Goal: Task Accomplishment & Management: Use online tool/utility

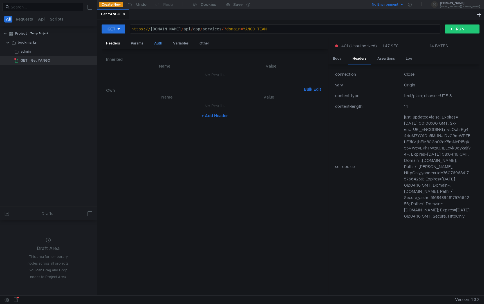
click at [157, 44] on div "Auth" at bounding box center [158, 43] width 17 height 10
click at [167, 53] on div "Type Inherit from parent" at bounding box center [215, 172] width 226 height 246
click at [166, 55] on input at bounding box center [219, 58] width 193 height 8
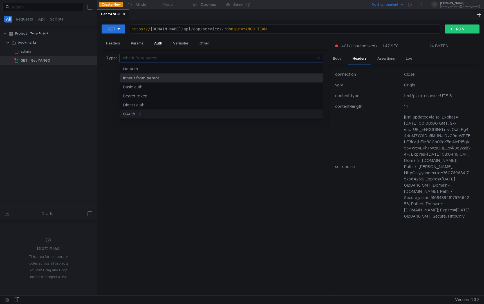
click at [178, 139] on div at bounding box center [242, 152] width 484 height 304
click at [186, 46] on div "Variables" at bounding box center [180, 43] width 24 height 10
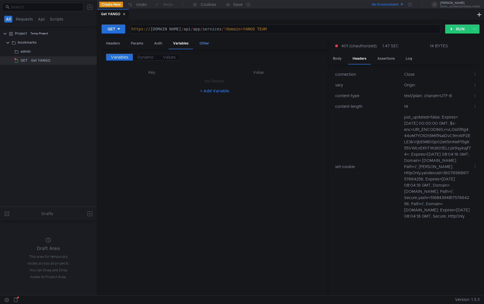
click at [202, 46] on div "Other" at bounding box center [204, 43] width 19 height 10
click at [160, 47] on div "Auth" at bounding box center [158, 43] width 17 height 10
click at [138, 45] on div "Params" at bounding box center [136, 43] width 21 height 10
click at [116, 42] on div "Headers" at bounding box center [113, 43] width 23 height 10
click at [211, 7] on div "Cookies" at bounding box center [208, 4] width 15 height 7
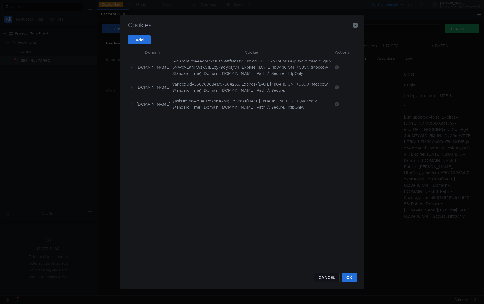
click at [203, 74] on td "i=vLOohfRg444oM7YO1Dh5MtfNaIDvC9mWPZELE3kVIjbEM80Gp02eK5mNeP15gK55VWcvEKhTWzK01…" at bounding box center [251, 67] width 162 height 23
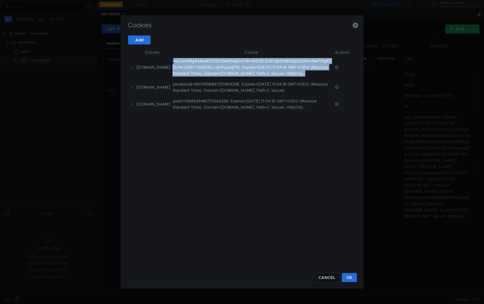
click at [203, 74] on td "i=vLOohfRg444oM7YO1Dh5MtfNaIDvC9mWPZELE3kVIjbEM80Gp02eK5mNeP15gK55VWcvEKhTWzK01…" at bounding box center [251, 67] width 162 height 23
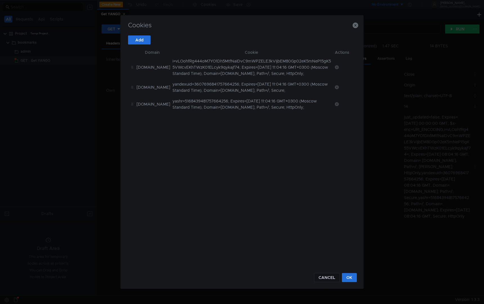
click at [204, 101] on td "yashr=5168439481757664256; Expires=[DATE] 11:04:16 GMT+0300 (Moscow Standard Ti…" at bounding box center [251, 104] width 162 height 17
click at [141, 42] on button "Add" at bounding box center [139, 39] width 22 height 9
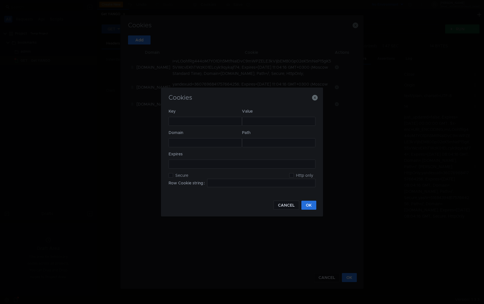
click at [209, 120] on div at bounding box center [205, 125] width 73 height 13
click at [282, 207] on button "CANCEL" at bounding box center [286, 205] width 26 height 9
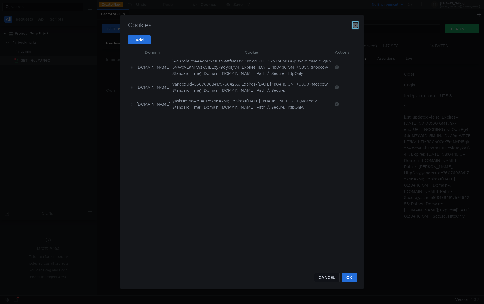
click at [355, 28] on icon "button" at bounding box center [355, 25] width 6 height 6
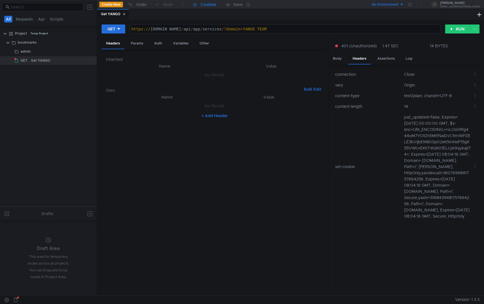
click at [208, 5] on div "Cookies" at bounding box center [208, 4] width 15 height 7
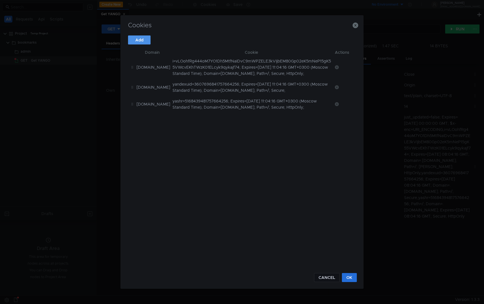
click at [144, 41] on button "Add" at bounding box center [139, 39] width 22 height 9
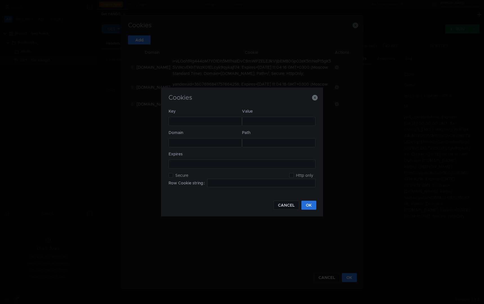
click at [190, 120] on div at bounding box center [205, 125] width 73 height 13
paste textarea "_yasc"
type textarea "_yasc"
click at [256, 121] on div at bounding box center [278, 125] width 73 height 13
paste textarea "gzdrvsqWIRp71WP1j398VelXVQFz53oMj09GUYJl9rGsZEB7FXTLCNVBhXOEiconCDHx9zc="
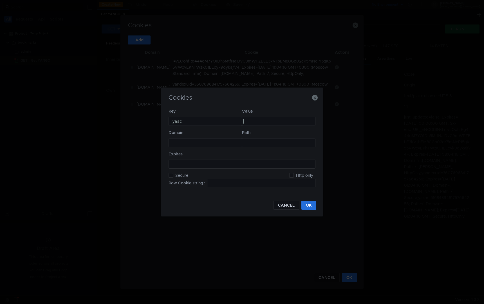
type textarea "gzdrvsqWIRp71WP1j398VelXVQFz53oMj09GUYJl9rGsZEB7FXTLCNVBhXOEiconCDHx9zc="
click at [208, 141] on div at bounding box center [205, 146] width 73 height 13
paste textarea ".[DOMAIN_NAME]"
type textarea ".[DOMAIN_NAME]"
click at [280, 141] on div at bounding box center [278, 146] width 73 height 13
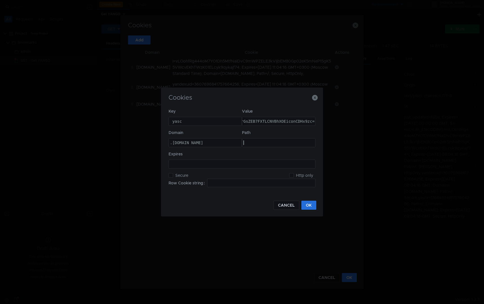
paste textarea "/"
type textarea "/"
type input "_yasc=gzdrvsqWIRp71WP1j398VelXVQFz53oMj09GUYJl9rGsZEB7FXTLCNVBhXOEiconCDHx9zc=;…"
click at [183, 175] on span "Secure" at bounding box center [181, 175] width 17 height 5
checkbox input "true"
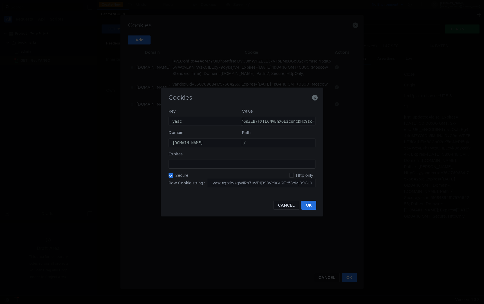
type input "_yasc=gzdrvsqWIRp71WP1j398VelXVQFz53oMj09GUYJl9rGsZEB7FXTLCNVBhXOEiconCDHx9zc=;…"
click at [194, 166] on div at bounding box center [242, 168] width 146 height 13
paste textarea "[DATE]T08:27:40.484Z"
type textarea "[DATE]T08:27:40.484Z"
type input "_yasc=gzdrvsqWIRp71WP1j398VelXVQFz53oMj09GUYJl9rGsZEB7FXTLCNVBhXOEiconCDHx9zc=;…"
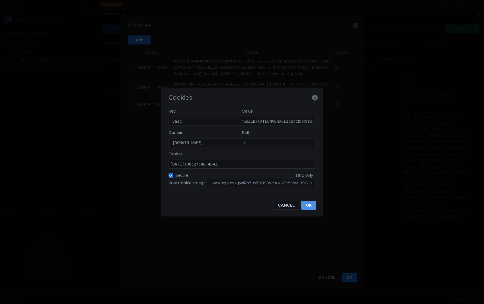
click at [313, 204] on button "OK" at bounding box center [308, 205] width 15 height 9
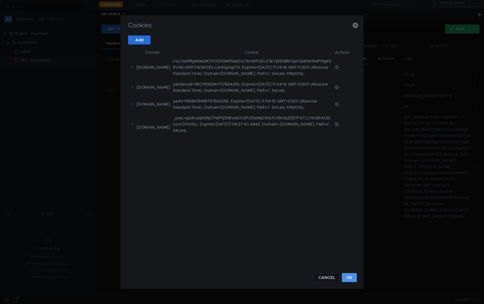
click at [346, 278] on button "OK" at bounding box center [349, 277] width 15 height 9
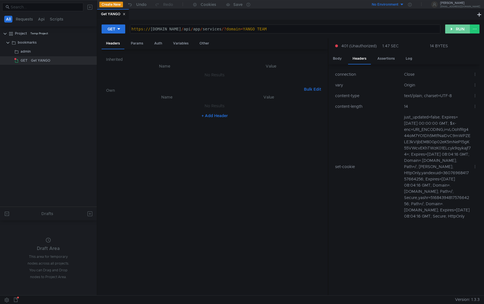
click at [449, 25] on button "RUN" at bounding box center [457, 28] width 25 height 9
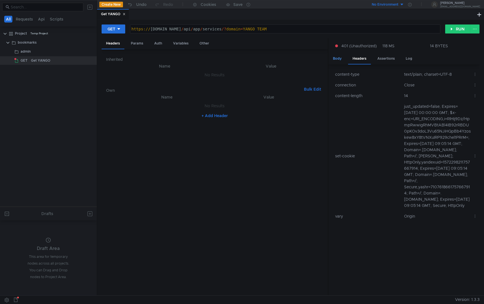
click at [342, 60] on div "Body" at bounding box center [337, 58] width 18 height 10
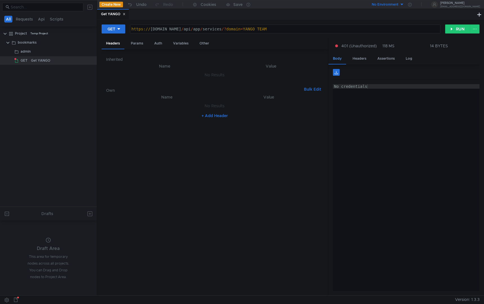
click at [336, 60] on div "Body" at bounding box center [337, 58] width 18 height 11
click at [198, 6] on div "Cookies" at bounding box center [203, 4] width 31 height 8
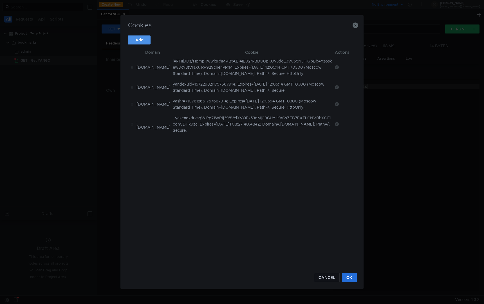
click at [143, 39] on button "Add" at bounding box center [139, 39] width 22 height 9
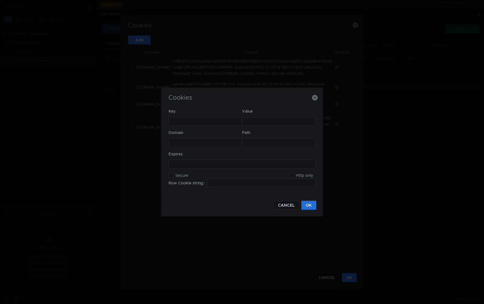
click at [188, 117] on div at bounding box center [205, 121] width 73 height 8
paste textarea "[DATE]T08:27:40.484Z"
type textarea "[DATE]T08:27:40.484Z"
click at [219, 182] on input at bounding box center [261, 183] width 108 height 8
paste input "gdpr=0; _ym_uid=1748967989323944134; _ym_d=1748967989; uxs_uid=443a7e50-4201-11…"
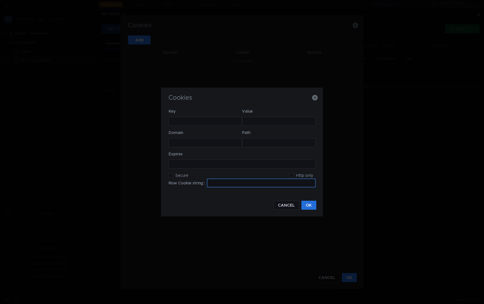
type input "gdpr=0; _ym_uid=1748967989323944134; _ym_d=1748967989; uxs_uid=443a7e50-4201-11…"
click at [307, 206] on button "OK" at bounding box center [308, 205] width 15 height 9
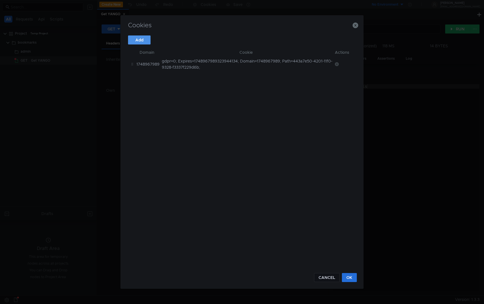
click at [140, 40] on button "Add" at bounding box center [139, 39] width 22 height 9
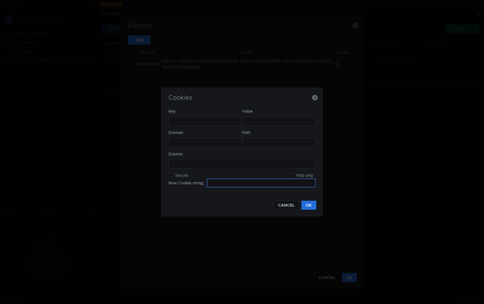
click at [215, 180] on input at bounding box center [261, 183] width 108 height 8
paste input "gdpr=0; _ym_uid=1748967989323944134; _ym_d=1748967989; uxs_uid=443a7e50-4201-11…"
type input "gdpr=0; _ym_uid=1748967989323944134; _ym_d=1748967989; uxs_uid=443a7e50-4201-11…"
click at [284, 206] on button "CANCEL" at bounding box center [286, 205] width 26 height 9
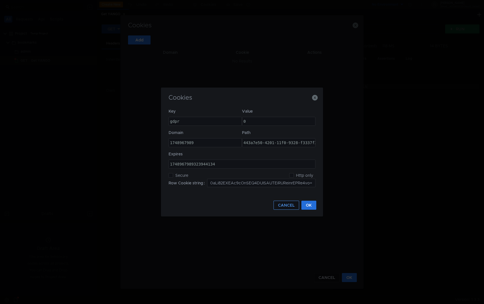
scroll to position [0, 0]
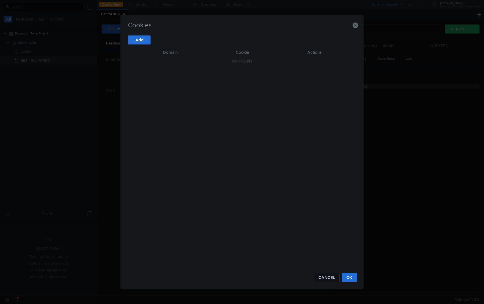
click at [194, 85] on div "Add Domain Cookie Actions No Results" at bounding box center [242, 150] width 228 height 231
click at [355, 25] on icon "button" at bounding box center [355, 25] width 6 height 6
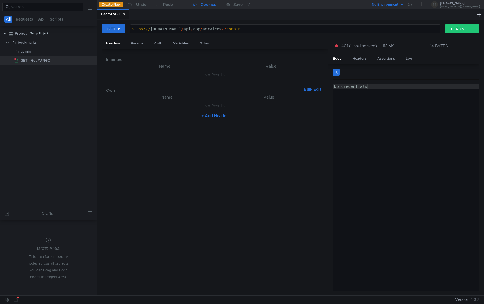
click at [211, 4] on div "Cookies" at bounding box center [208, 4] width 15 height 7
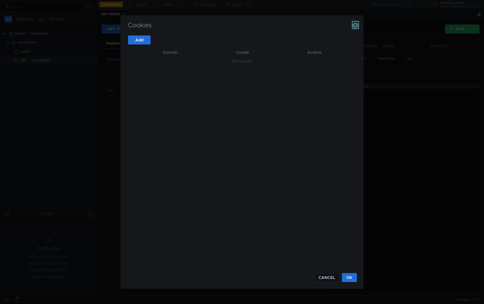
click at [353, 25] on icon "button" at bounding box center [355, 25] width 6 height 6
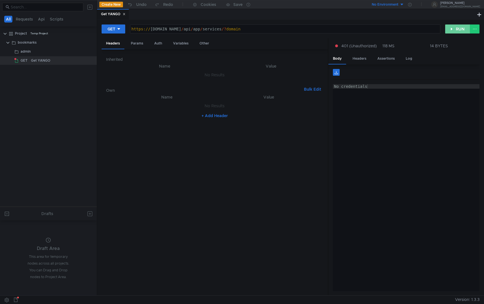
click at [464, 30] on button "RUN" at bounding box center [457, 28] width 25 height 9
click at [210, 7] on div "Cookies" at bounding box center [208, 4] width 15 height 7
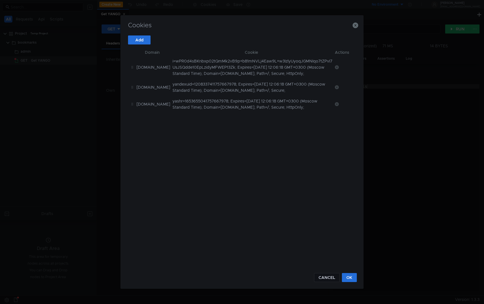
click at [210, 136] on div "Add Domain Cookie Actions [DOMAIN_NAME] i=wPR0d4sBKnbxp02tQmMk2vB9p+b81mNVLj4Ea…" at bounding box center [242, 150] width 228 height 231
click at [357, 24] on icon "button" at bounding box center [355, 25] width 6 height 6
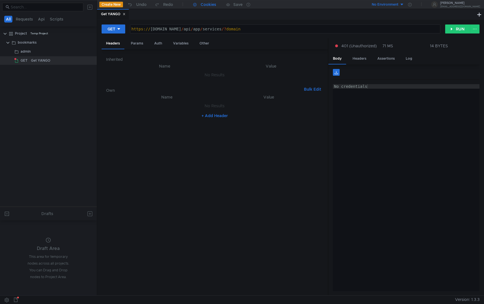
click at [210, 7] on div "Cookies" at bounding box center [208, 4] width 15 height 7
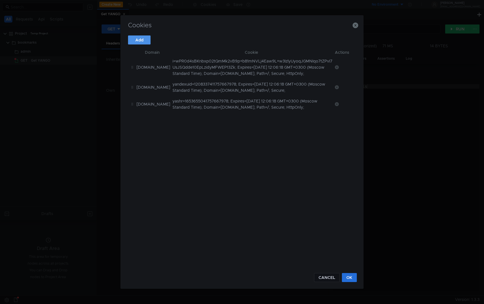
click at [143, 39] on button "Add" at bounding box center [139, 39] width 22 height 9
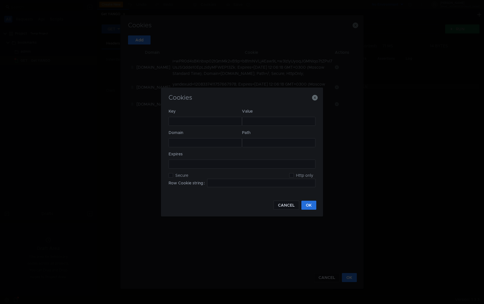
click at [191, 185] on label "Row Cookie string" at bounding box center [187, 183] width 39 height 8
click at [193, 183] on label "Row Cookie string" at bounding box center [187, 183] width 39 height 8
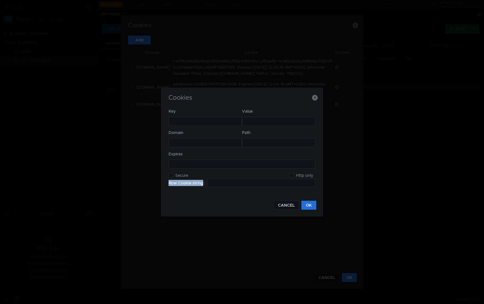
click at [195, 186] on label "Row Cookie string" at bounding box center [187, 183] width 39 height 8
click at [316, 97] on icon "button" at bounding box center [315, 98] width 6 height 6
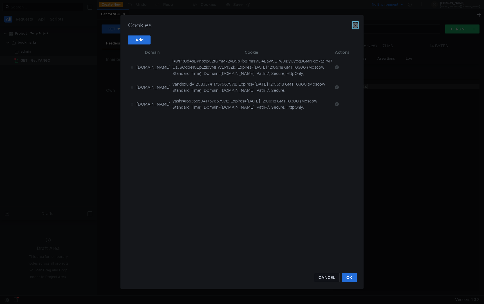
click at [356, 25] on icon "button" at bounding box center [355, 25] width 6 height 6
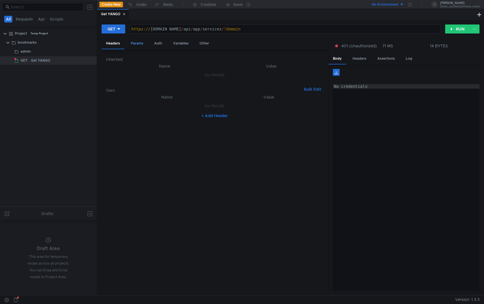
click at [135, 46] on div "Params" at bounding box center [136, 43] width 21 height 10
click at [112, 42] on div "Headers" at bounding box center [113, 43] width 23 height 10
click at [210, 116] on button "+ Add Header" at bounding box center [214, 115] width 31 height 7
click at [181, 108] on div at bounding box center [170, 111] width 98 height 13
click at [246, 106] on div at bounding box center [269, 111] width 95 height 13
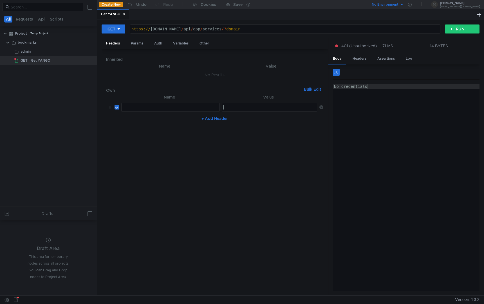
paste textarea
click at [175, 111] on div at bounding box center [170, 111] width 98 height 13
type textarea "С"
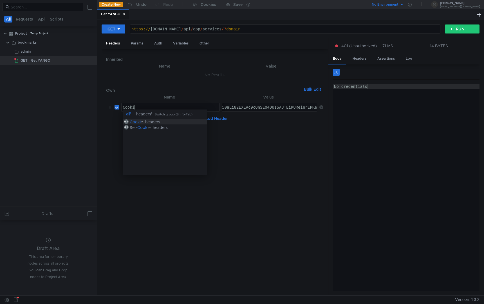
scroll to position [0, 1]
type textarea "Cookie"
click at [227, 169] on nz-table "Name Value Cookie Cookie הההההההההההההההההההההההההההההההההההההההההההההההההההההה…" at bounding box center [214, 192] width 217 height 197
click at [453, 30] on button "RUN" at bounding box center [457, 28] width 25 height 9
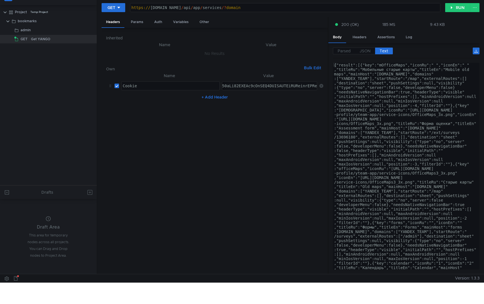
scroll to position [0, 0]
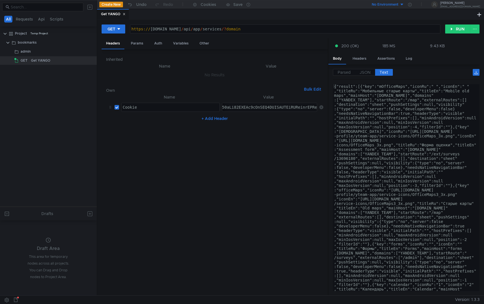
click at [365, 69] on div "Parsed JSON Text {} result [] 0 {} key : "mOfficeMaps" iconRu : " " iconEn : " …" at bounding box center [403, 179] width 151 height 231
click at [365, 71] on span "JSON" at bounding box center [364, 72] width 11 height 5
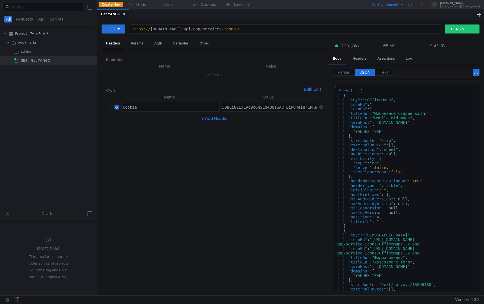
click at [280, 147] on nz-table "Name Value Cookie Cookie הההההההההההההההההההההההההההההההההההההההההההההההההההההה…" at bounding box center [214, 192] width 217 height 197
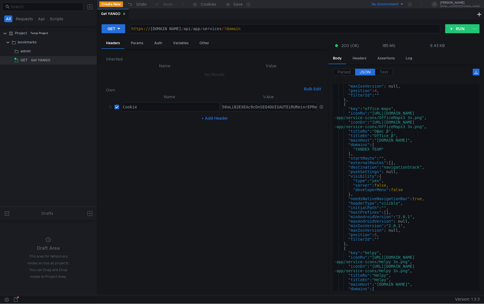
scroll to position [1561, 0]
click at [207, 5] on div "Cookies" at bounding box center [208, 4] width 15 height 7
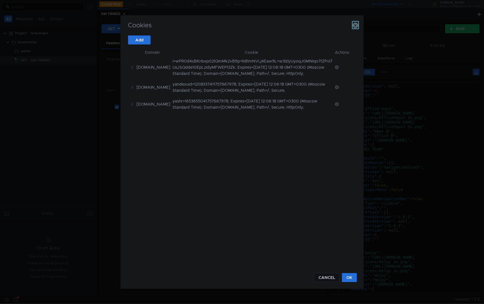
click at [354, 25] on icon "button" at bounding box center [355, 25] width 6 height 6
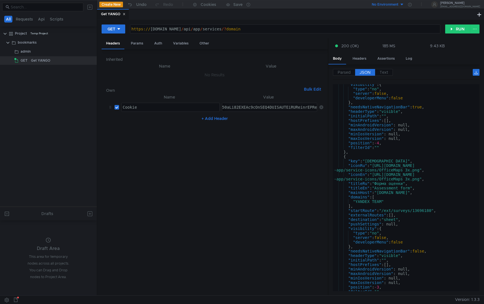
scroll to position [247, 0]
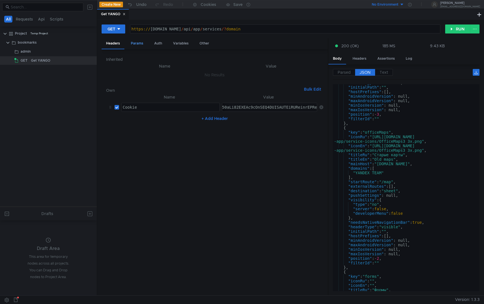
click at [140, 47] on div "Params" at bounding box center [136, 43] width 21 height 10
click at [162, 46] on div "Auth" at bounding box center [158, 43] width 17 height 10
click at [115, 45] on div "Headers" at bounding box center [113, 43] width 23 height 10
click at [300, 29] on div "https:// [DOMAIN_NAME] / api / app / services /? domain" at bounding box center [285, 33] width 310 height 13
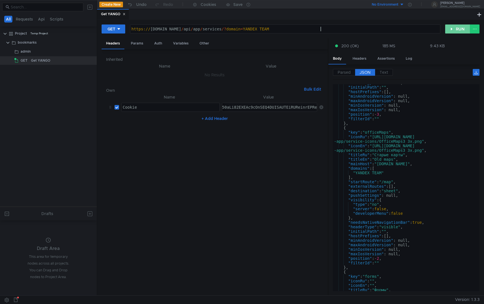
click at [452, 30] on button "RUN" at bounding box center [457, 28] width 25 height 9
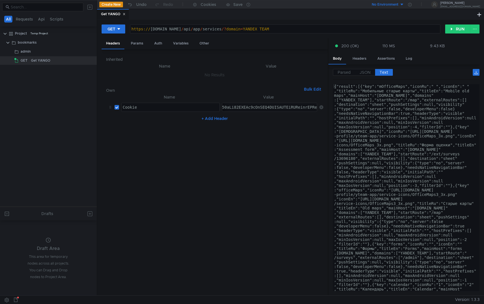
click at [326, 27] on div "https:// [DOMAIN_NAME] / api / app / services /? domain = YANDEX_TEAM" at bounding box center [285, 33] width 310 height 13
click at [301, 29] on div "https:// [DOMAIN_NAME] / api / app / services /? domain = YANDEX_TEAM" at bounding box center [285, 33] width 310 height 13
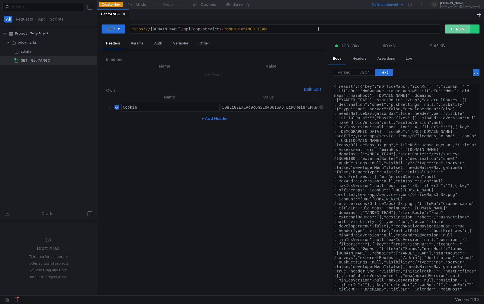
type textarea "[URL][DOMAIN_NAME]"
click at [454, 33] on button "RUN" at bounding box center [457, 28] width 25 height 9
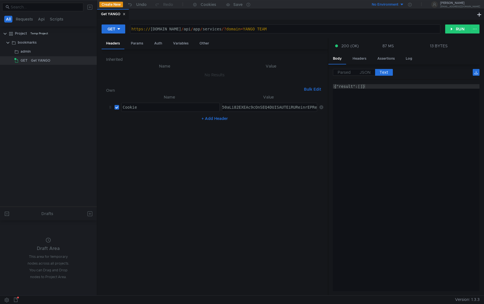
type textarea "{"result":[]}"
click at [400, 109] on div "{"result":[]}" at bounding box center [406, 192] width 147 height 216
click at [346, 28] on div "https:// [DOMAIN_NAME] / api / app / services /? domain = YANGO_TEAM" at bounding box center [285, 33] width 310 height 13
click at [73, 97] on tree-viewport "Project Temp Project bookmarks admin GET Get YANGO" at bounding box center [48, 118] width 97 height 178
click at [476, 30] on button at bounding box center [475, 28] width 10 height 9
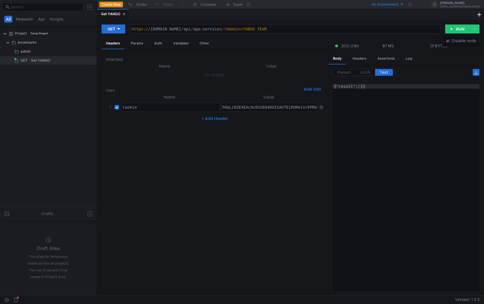
click at [456, 56] on div at bounding box center [242, 152] width 484 height 304
click at [362, 69] on label "JSON" at bounding box center [365, 72] width 20 height 7
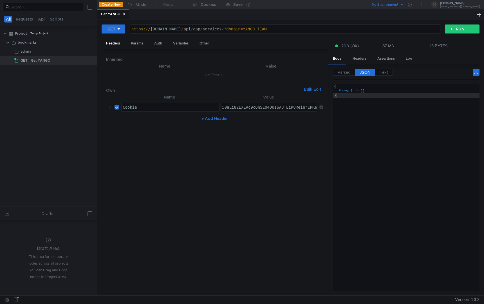
click at [366, 73] on span "JSON" at bounding box center [364, 72] width 11 height 5
click at [93, 61] on div at bounding box center [88, 60] width 15 height 8
click at [91, 60] on icon at bounding box center [91, 60] width 4 height 4
click at [148, 66] on app-tour-anchor "Assertion" at bounding box center [151, 66] width 18 height 7
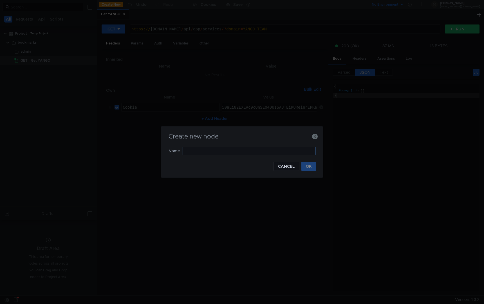
click at [210, 149] on input "text" at bounding box center [249, 151] width 133 height 8
type input "I"
type input "Y"
type input "Empty_Yango"
click at [307, 165] on button "OK" at bounding box center [308, 166] width 15 height 9
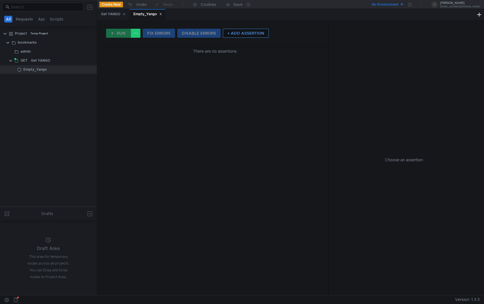
click at [240, 36] on button "+ ADD ASSERTION" at bounding box center [246, 33] width 46 height 9
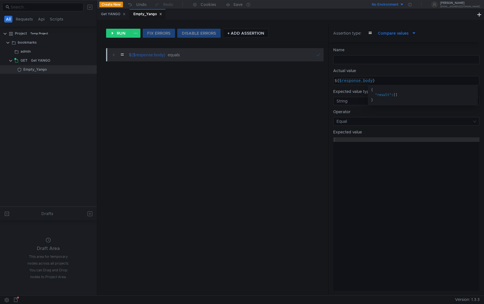
type textarea "${$response.body}"
click at [384, 81] on div "${ $response . body }" at bounding box center [406, 84] width 146 height 13
click at [357, 60] on div at bounding box center [406, 63] width 146 height 13
click at [117, 35] on button "RUN" at bounding box center [118, 33] width 25 height 9
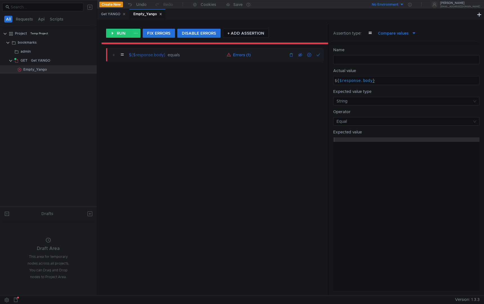
click at [239, 57] on button "Errors (1)" at bounding box center [238, 54] width 28 height 7
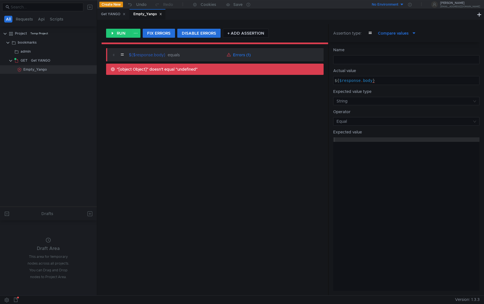
click at [363, 63] on div at bounding box center [406, 63] width 146 height 13
click at [381, 80] on div "${ $response . body }" at bounding box center [406, 84] width 146 height 13
click at [360, 57] on div at bounding box center [406, 63] width 146 height 13
click at [350, 149] on div at bounding box center [406, 218] width 146 height 162
drag, startPoint x: 381, startPoint y: 103, endPoint x: 375, endPoint y: 88, distance: 15.6
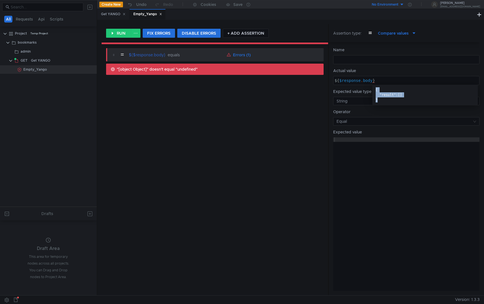
click at [375, 88] on span "{ "result" : [ ] }" at bounding box center [425, 95] width 106 height 20
copy div "{ "result" : [ ] }"
click at [347, 155] on div at bounding box center [406, 218] width 146 height 162
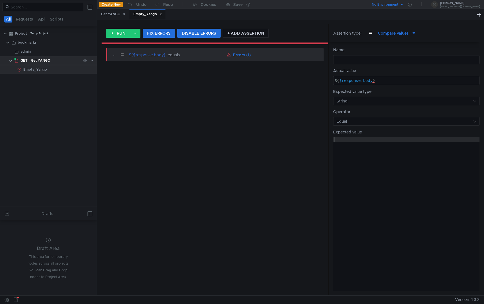
click at [61, 58] on div "Get YANGO" at bounding box center [56, 60] width 50 height 8
click at [43, 64] on div "Get YANGO" at bounding box center [40, 60] width 19 height 8
click at [111, 10] on div "Get YANGO" at bounding box center [113, 14] width 32 height 10
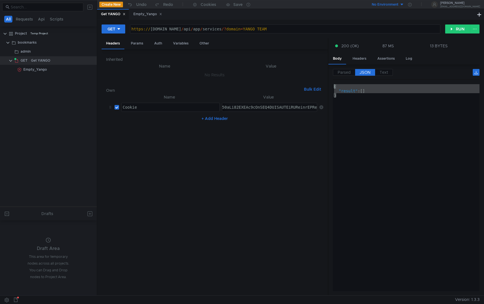
drag, startPoint x: 360, startPoint y: 99, endPoint x: 310, endPoint y: 76, distance: 55.3
click at [310, 76] on as-split "Headers Params Auth Variables Other Inherited Name Value No Results Own Bulk Ed…" at bounding box center [291, 166] width 378 height 257
type textarea "{ "result": []"
click at [212, 29] on div "https:// [DOMAIN_NAME] / api / app / services /? domain = YANGO_TEAM" at bounding box center [285, 33] width 310 height 13
click at [134, 17] on div "Empty_Yango" at bounding box center [147, 14] width 36 height 10
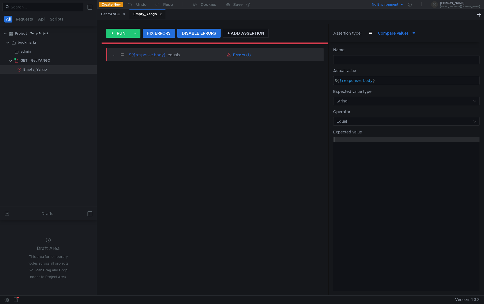
click at [363, 143] on div at bounding box center [406, 218] width 146 height 162
paste textarea "}"
type textarea "}"
click at [277, 158] on div "= ${$response.body} equals { "result": [] } Errors (1)" at bounding box center [215, 169] width 226 height 251
click at [117, 34] on button "RUN" at bounding box center [118, 33] width 25 height 9
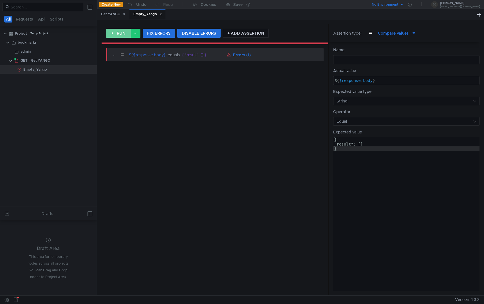
click at [119, 33] on button "RUN" at bounding box center [118, 33] width 25 height 9
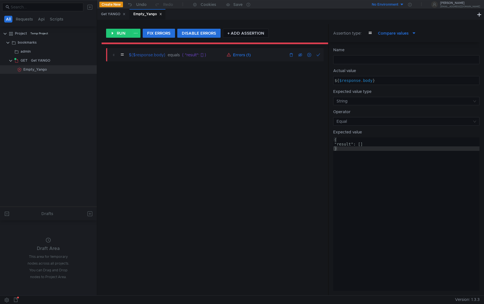
click at [246, 55] on button "Errors (1)" at bounding box center [238, 54] width 28 height 7
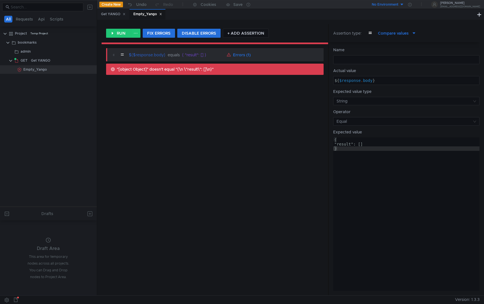
click at [195, 67] on span ""[object Object]" doesn't equal "{\n \"result\": []\n}"" at bounding box center [218, 69] width 202 height 6
click at [196, 67] on span ""[object Object]" doesn't equal "{\n \"result\": []\n}"" at bounding box center [218, 69] width 202 height 6
click at [358, 167] on div "{ "result": [] }" at bounding box center [406, 218] width 146 height 162
click at [108, 11] on div "Get YANGO" at bounding box center [113, 14] width 32 height 10
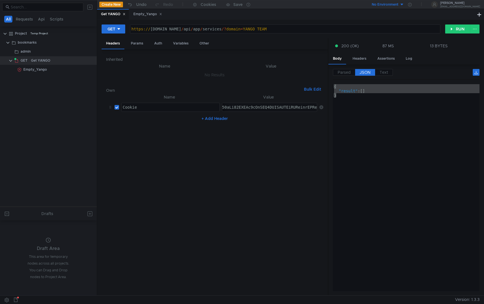
click at [393, 73] on div "Parsed JSON Text" at bounding box center [406, 74] width 147 height 11
click at [386, 72] on span "Text" at bounding box center [383, 72] width 8 height 5
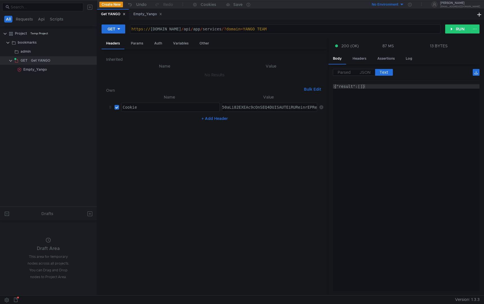
click at [389, 69] on label "Text" at bounding box center [384, 72] width 18 height 7
type textarea "{"result":[]}"
drag, startPoint x: 381, startPoint y: 87, endPoint x: 290, endPoint y: 87, distance: 91.7
click at [290, 87] on as-split "Headers Params Auth Variables Other Inherited Name Value No Results Own Bulk Ed…" at bounding box center [291, 166] width 378 height 257
click at [146, 17] on div "Empty_Yango" at bounding box center [147, 14] width 29 height 6
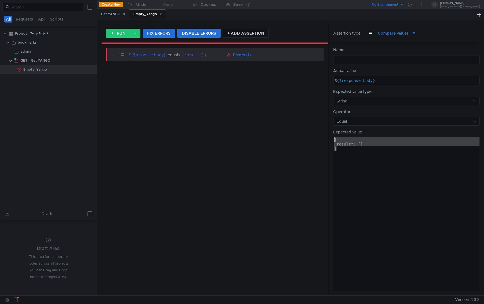
drag, startPoint x: 361, startPoint y: 152, endPoint x: 298, endPoint y: 127, distance: 67.9
click at [298, 127] on as-split "RUN FIX ERRORS DISABLE ERRORS + ADD ASSERTION = ${$response.body} equals { "res…" at bounding box center [291, 159] width 378 height 271
paste textarea ""result":[]}"
type textarea "{"result":[]}"
click at [117, 33] on button "RUN" at bounding box center [118, 33] width 25 height 9
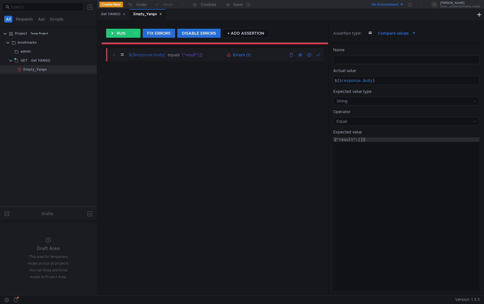
click at [242, 56] on button "Errors (1)" at bounding box center [238, 54] width 28 height 7
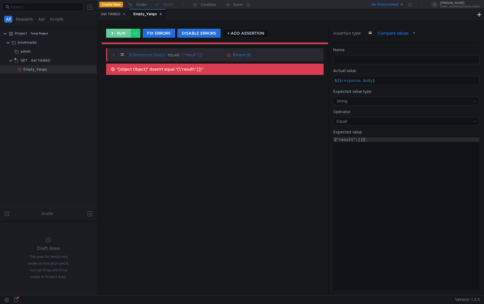
click at [119, 35] on button "RUN" at bounding box center [118, 33] width 25 height 9
click at [153, 67] on span ""[object Object]" doesn't equal "{\"result\":[]}"" at bounding box center [218, 69] width 202 height 6
type textarea "${$response.body}"
click at [379, 81] on div "${ $response . body }" at bounding box center [406, 84] width 146 height 13
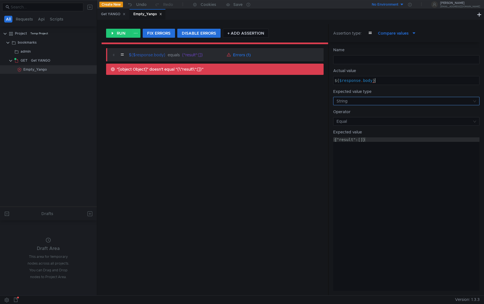
click at [360, 100] on input at bounding box center [404, 101] width 136 height 8
click at [361, 130] on div "{} Object" at bounding box center [405, 130] width 139 height 6
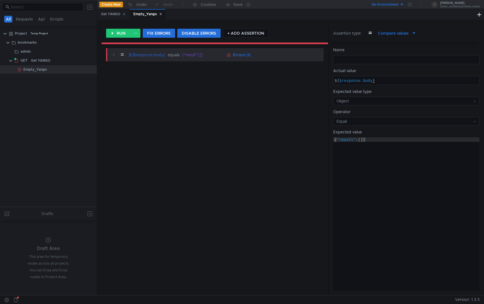
click at [268, 96] on div "= ${$response.body} equals {"result":[]} Errors (1)" at bounding box center [215, 169] width 226 height 251
click at [123, 35] on button "RUN" at bounding box center [118, 33] width 25 height 9
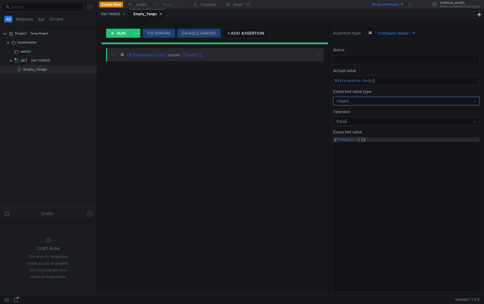
click at [377, 100] on input at bounding box center [404, 101] width 136 height 8
click at [377, 100] on div at bounding box center [242, 152] width 484 height 304
click at [370, 124] on input at bounding box center [404, 121] width 136 height 8
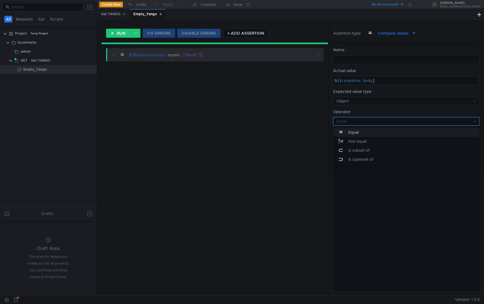
click at [372, 124] on div at bounding box center [242, 152] width 484 height 304
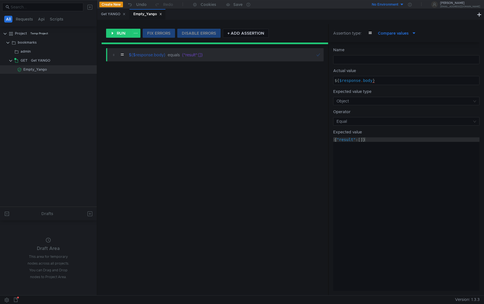
click at [372, 143] on div "{ "result" : [ ]}" at bounding box center [406, 218] width 146 height 162
click at [370, 117] on input at bounding box center [404, 121] width 136 height 8
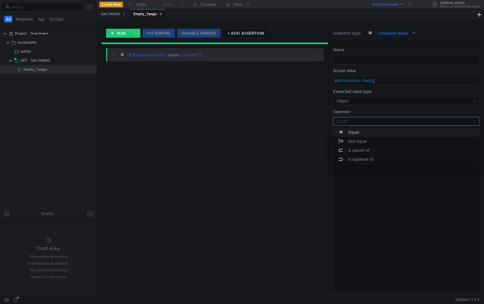
click at [370, 118] on div at bounding box center [242, 152] width 484 height 304
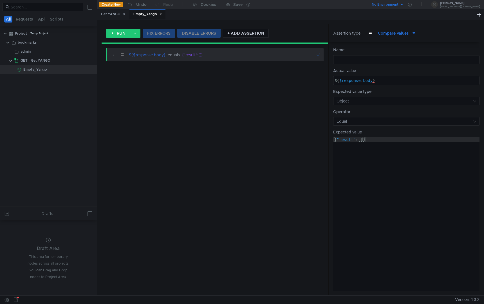
click at [368, 61] on div at bounding box center [406, 63] width 146 height 13
type textarea "Yango Empty"
click at [265, 132] on div "= Yango Empty" at bounding box center [215, 169] width 226 height 251
click at [42, 69] on div "Empty_Yango" at bounding box center [35, 69] width 24 height 8
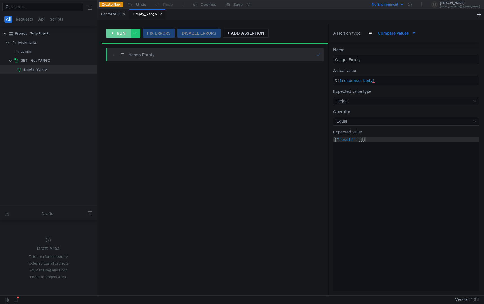
click at [113, 33] on button "RUN" at bounding box center [118, 33] width 25 height 9
click at [48, 62] on div "Get YANGO" at bounding box center [40, 60] width 19 height 8
click at [11, 61] on clr-icon at bounding box center [10, 60] width 4 height 4
click at [11, 60] on clr-icon at bounding box center [10, 60] width 4 height 4
click at [262, 113] on div "= Yango Empty" at bounding box center [215, 169] width 226 height 251
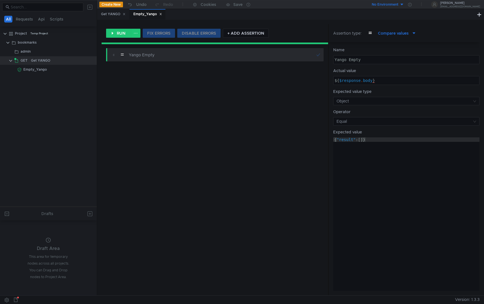
click at [164, 10] on div "Empty_Yango" at bounding box center [147, 14] width 36 height 11
click at [162, 13] on icon at bounding box center [160, 14] width 3 height 3
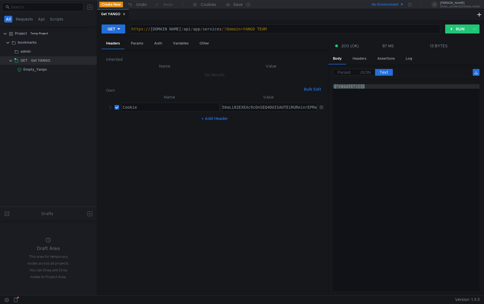
click at [59, 86] on tree-viewport "Project Temp Project bookmarks admin GET Get YANGO Empty_Yango" at bounding box center [48, 118] width 97 height 178
click at [32, 51] on div "admin" at bounding box center [51, 51] width 60 height 8
click at [91, 51] on icon at bounding box center [91, 51] width 4 height 4
click at [166, 68] on button "Request" at bounding box center [170, 65] width 68 height 8
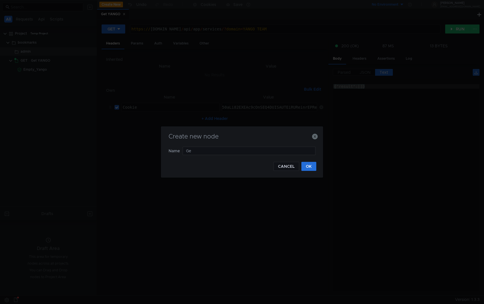
type input "G"
type input "A"
type input "g"
type input "GET services"
click at [312, 168] on button "OK" at bounding box center [308, 166] width 15 height 9
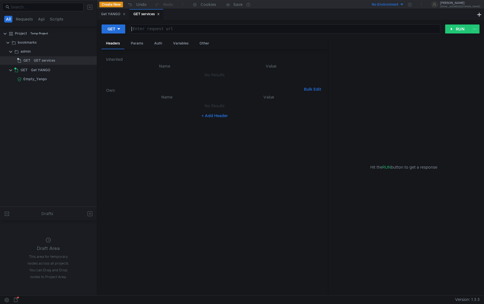
click at [186, 28] on div at bounding box center [285, 33] width 310 height 13
paste textarea "[URL][DOMAIN_NAME]"
type textarea "[URL][DOMAIN_NAME]"
click at [46, 73] on div "Get YANGO" at bounding box center [40, 70] width 19 height 8
click at [59, 69] on div "Get YANGO" at bounding box center [56, 70] width 50 height 8
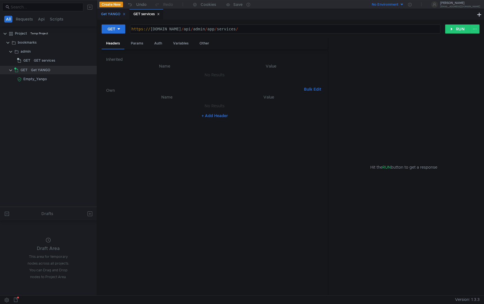
click at [109, 13] on div "Get YANGO" at bounding box center [113, 14] width 24 height 6
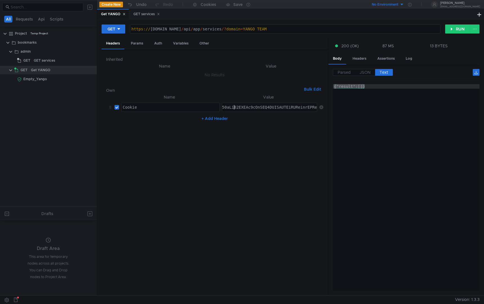
click at [146, 19] on div "GET services" at bounding box center [146, 14] width 34 height 10
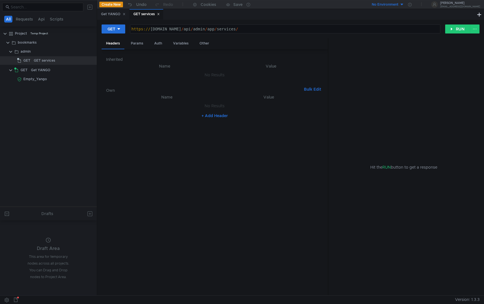
click at [219, 119] on div "+ Add Header" at bounding box center [214, 115] width 217 height 9
click at [215, 117] on button "+ Add Header" at bounding box center [214, 115] width 31 height 7
click at [171, 107] on div at bounding box center [170, 111] width 98 height 13
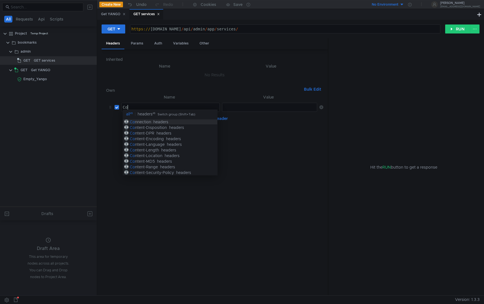
scroll to position [0, 0]
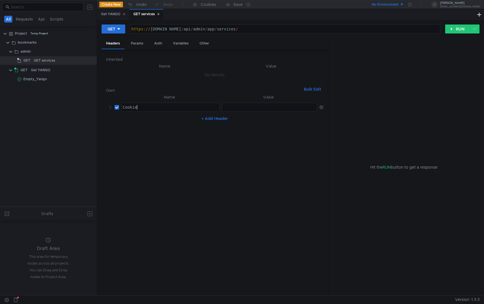
type textarea "Cookie"
click at [269, 106] on div at bounding box center [269, 111] width 95 height 13
paste textarea
click at [241, 145] on nz-table "Name Value Cookie Cookie הההההההההההההההההההההההההההההההההההההההההההההההההההההה…" at bounding box center [214, 192] width 217 height 197
click at [454, 28] on button "RUN" at bounding box center [457, 28] width 25 height 9
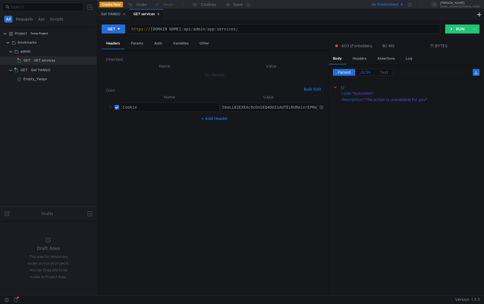
click at [361, 71] on span "JSON" at bounding box center [364, 72] width 11 height 5
click at [341, 72] on span "Parsed" at bounding box center [343, 72] width 13 height 5
click at [344, 74] on span "Parsed" at bounding box center [343, 72] width 13 height 5
click at [49, 68] on div "Get YANGO" at bounding box center [40, 70] width 19 height 8
click at [454, 28] on button "RUN" at bounding box center [457, 28] width 25 height 9
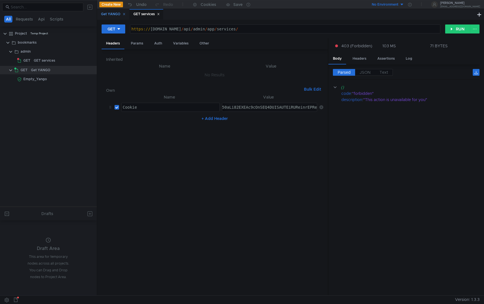
click at [111, 17] on div "Get YANGO" at bounding box center [113, 14] width 24 height 6
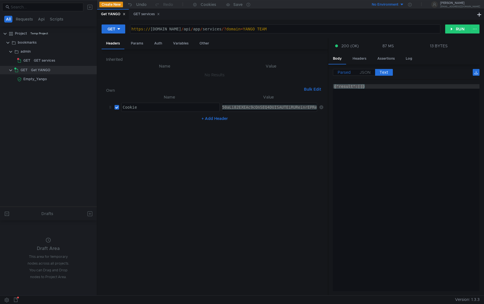
click at [345, 73] on span "Parsed" at bounding box center [343, 72] width 13 height 5
click at [451, 28] on button "RUN" at bounding box center [457, 28] width 25 height 9
click at [339, 71] on span "Parsed" at bounding box center [343, 72] width 13 height 5
click at [361, 60] on div "Headers" at bounding box center [359, 58] width 23 height 10
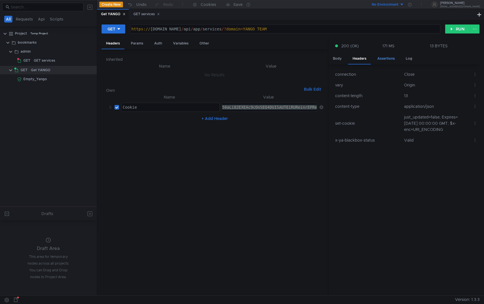
click at [391, 58] on div "Assertions" at bounding box center [386, 58] width 26 height 10
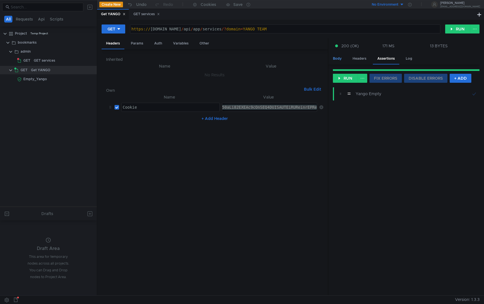
click at [334, 59] on div "Body" at bounding box center [337, 58] width 18 height 10
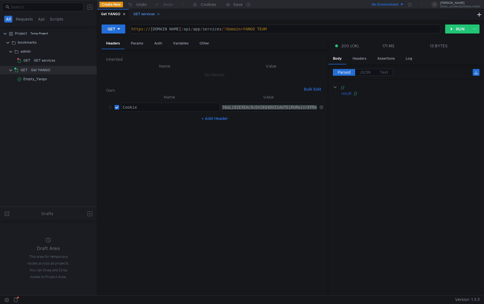
click at [142, 15] on div "GET services" at bounding box center [146, 14] width 26 height 6
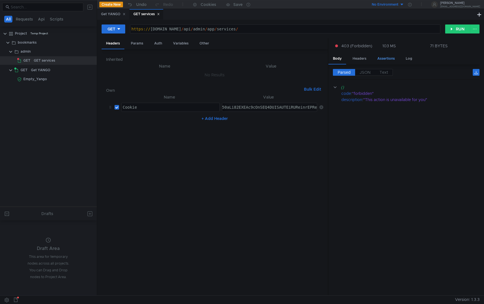
click at [383, 60] on div "Assertions" at bounding box center [386, 58] width 26 height 10
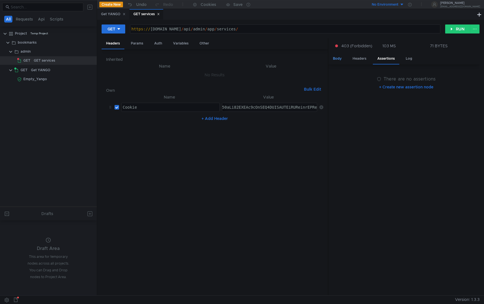
click at [335, 63] on div "Body" at bounding box center [337, 58] width 18 height 10
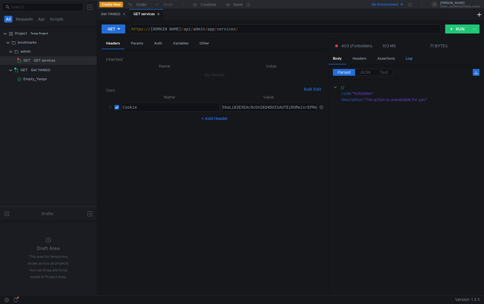
click at [410, 58] on div "Log" at bounding box center [408, 58] width 15 height 10
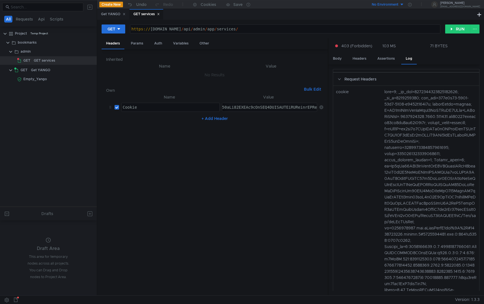
scroll to position [0, 0]
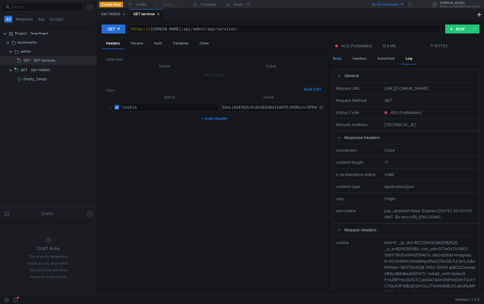
click at [339, 61] on div "Body" at bounding box center [337, 58] width 18 height 10
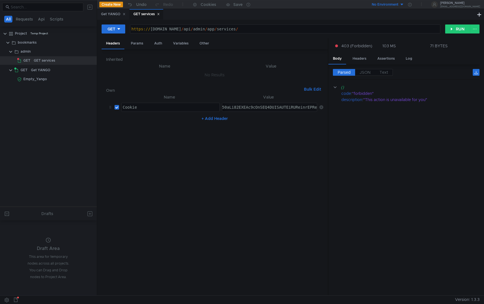
click at [224, 145] on nz-table "Name Value Cookie Cookie הההההההההההההההההההההההההההההההההההההההההההההההההההההה…" at bounding box center [214, 192] width 217 height 197
